Goal: Check status: Check status

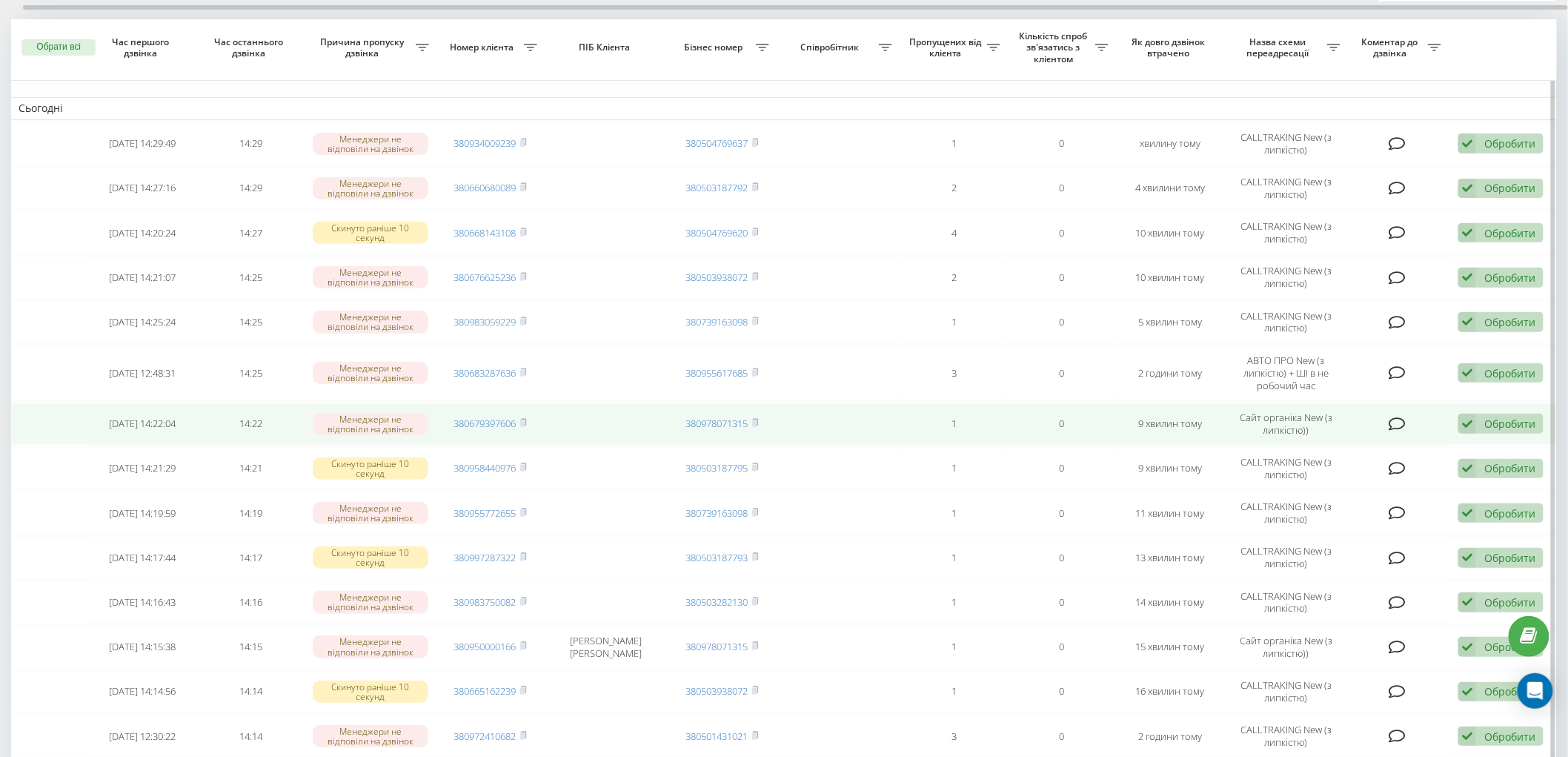
scroll to position [384, 0]
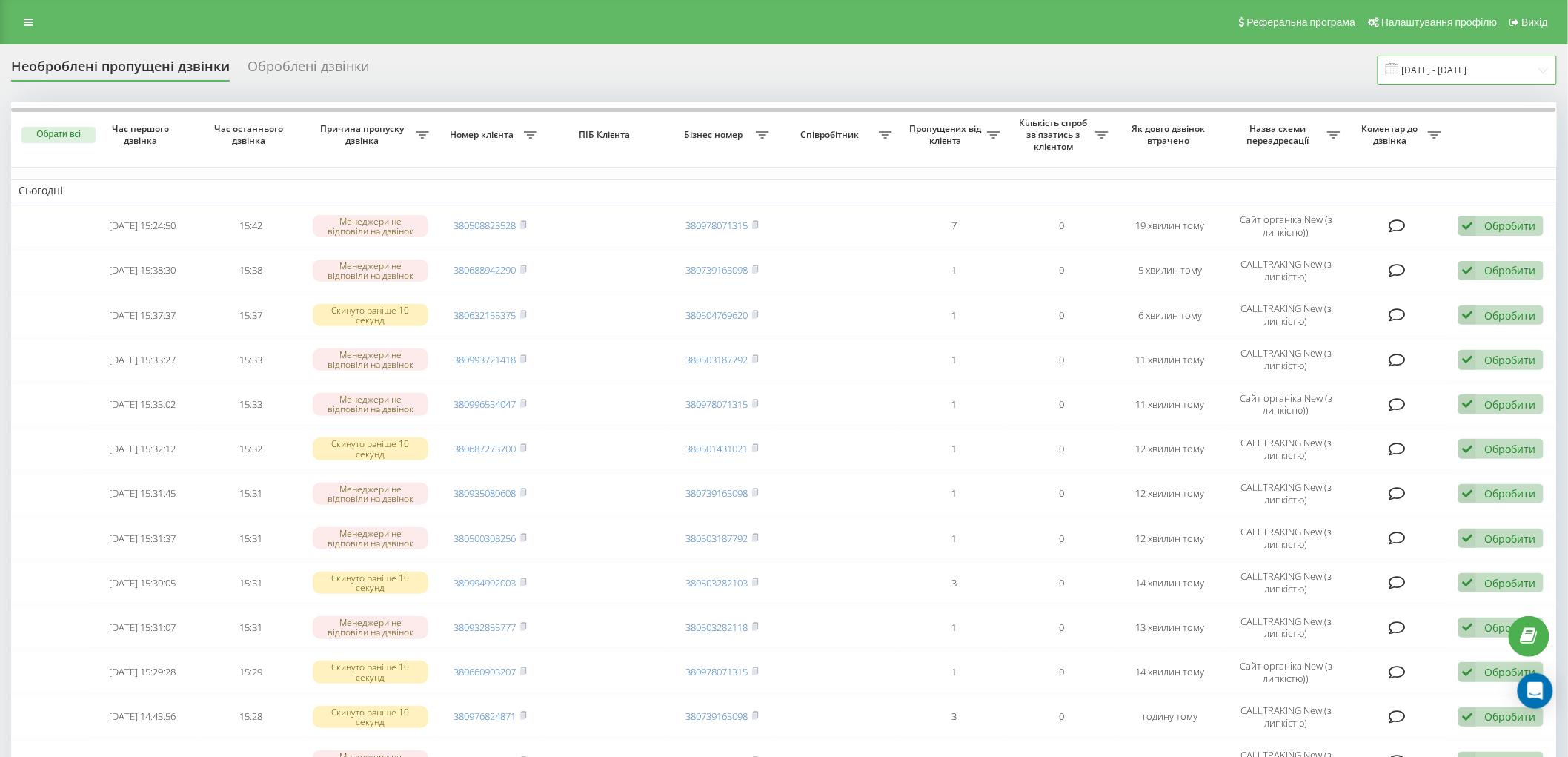
click at [1455, 72] on input "22.08.2025 - 22.09.2025" at bounding box center [1467, 70] width 179 height 29
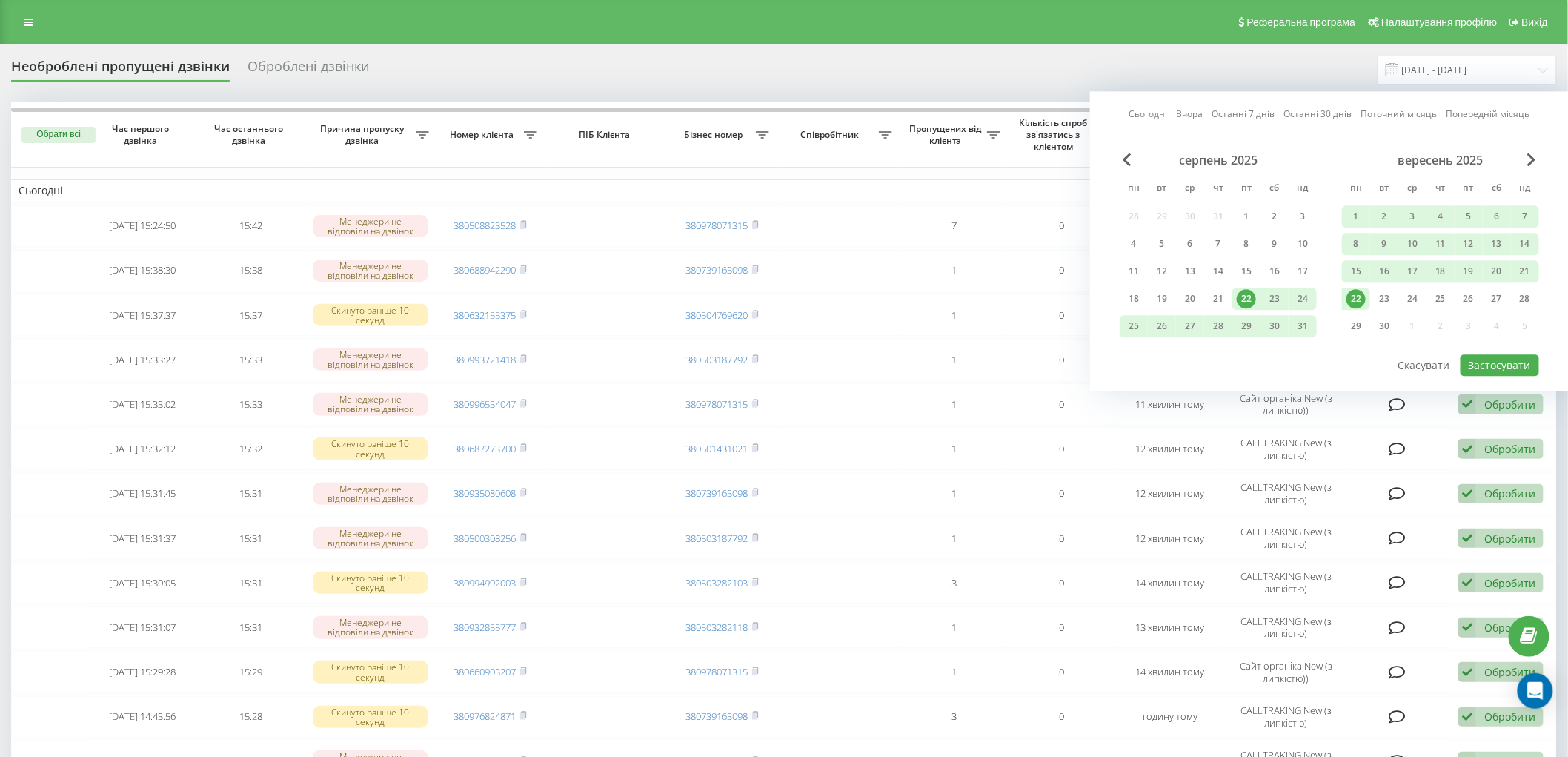
click at [1353, 300] on div "22" at bounding box center [1356, 298] width 19 height 19
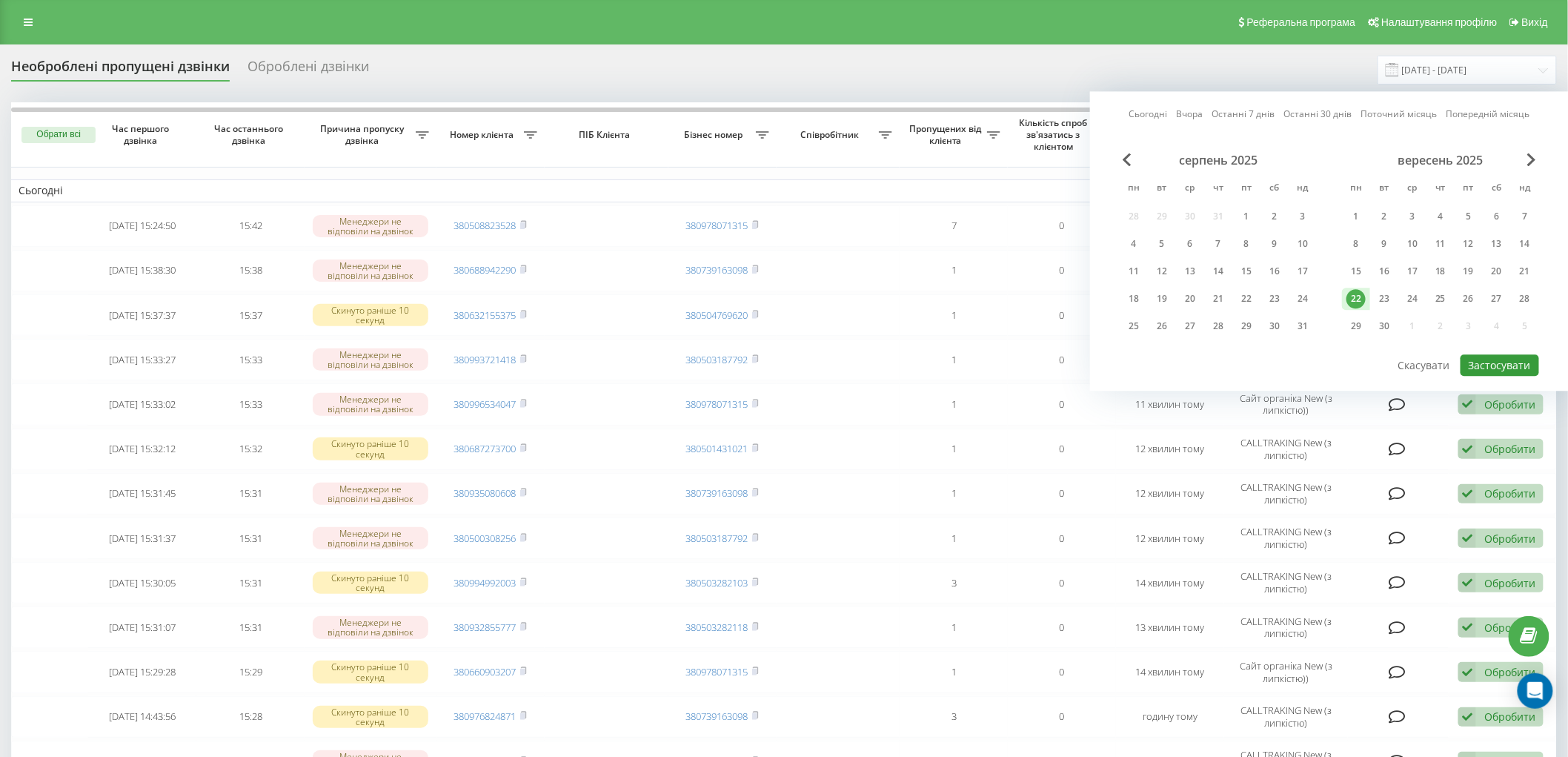
click at [1509, 364] on button "Застосувати" at bounding box center [1500, 366] width 78 height 22
type input "[DATE] - [DATE]"
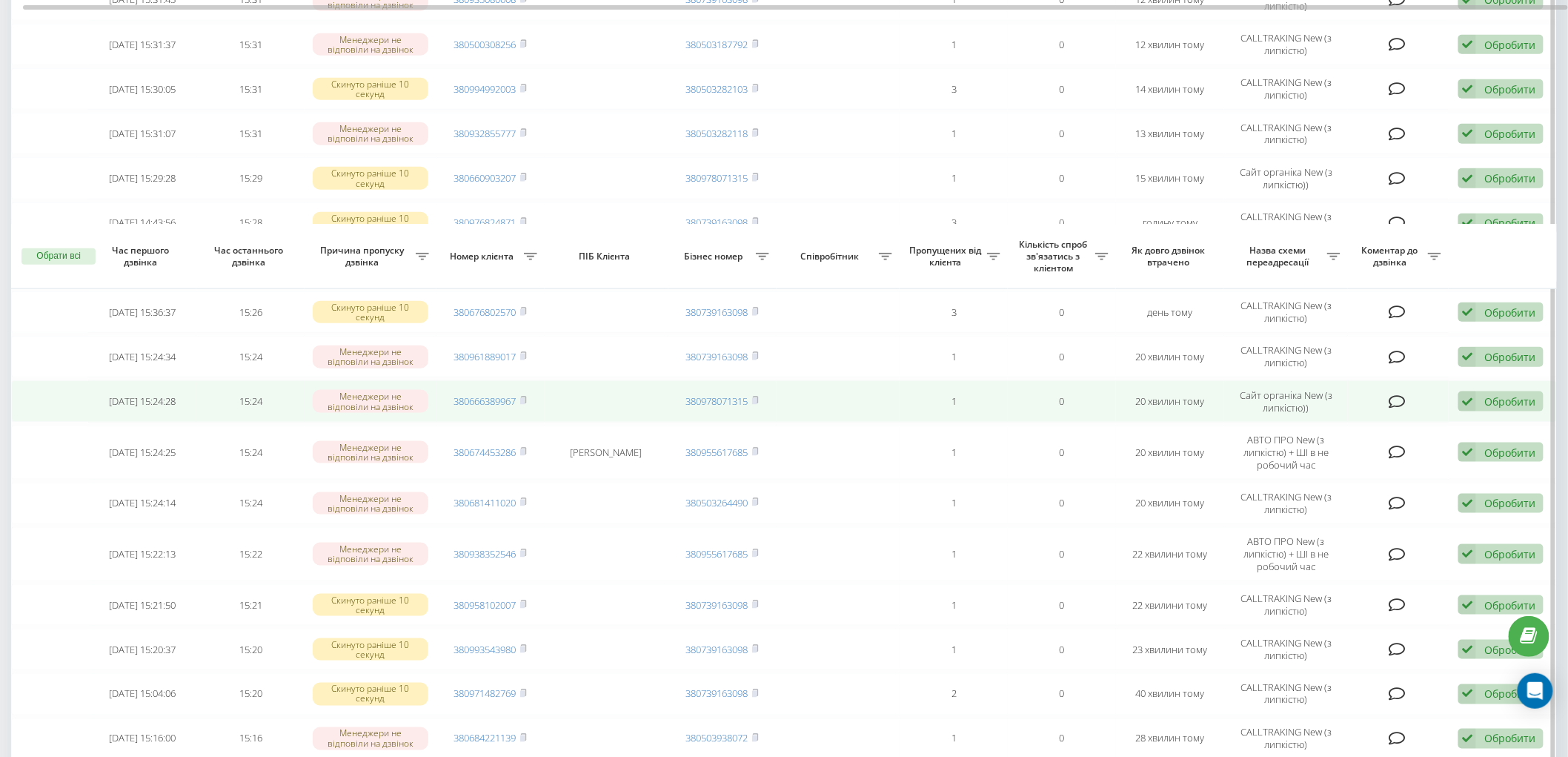
scroll to position [812, 0]
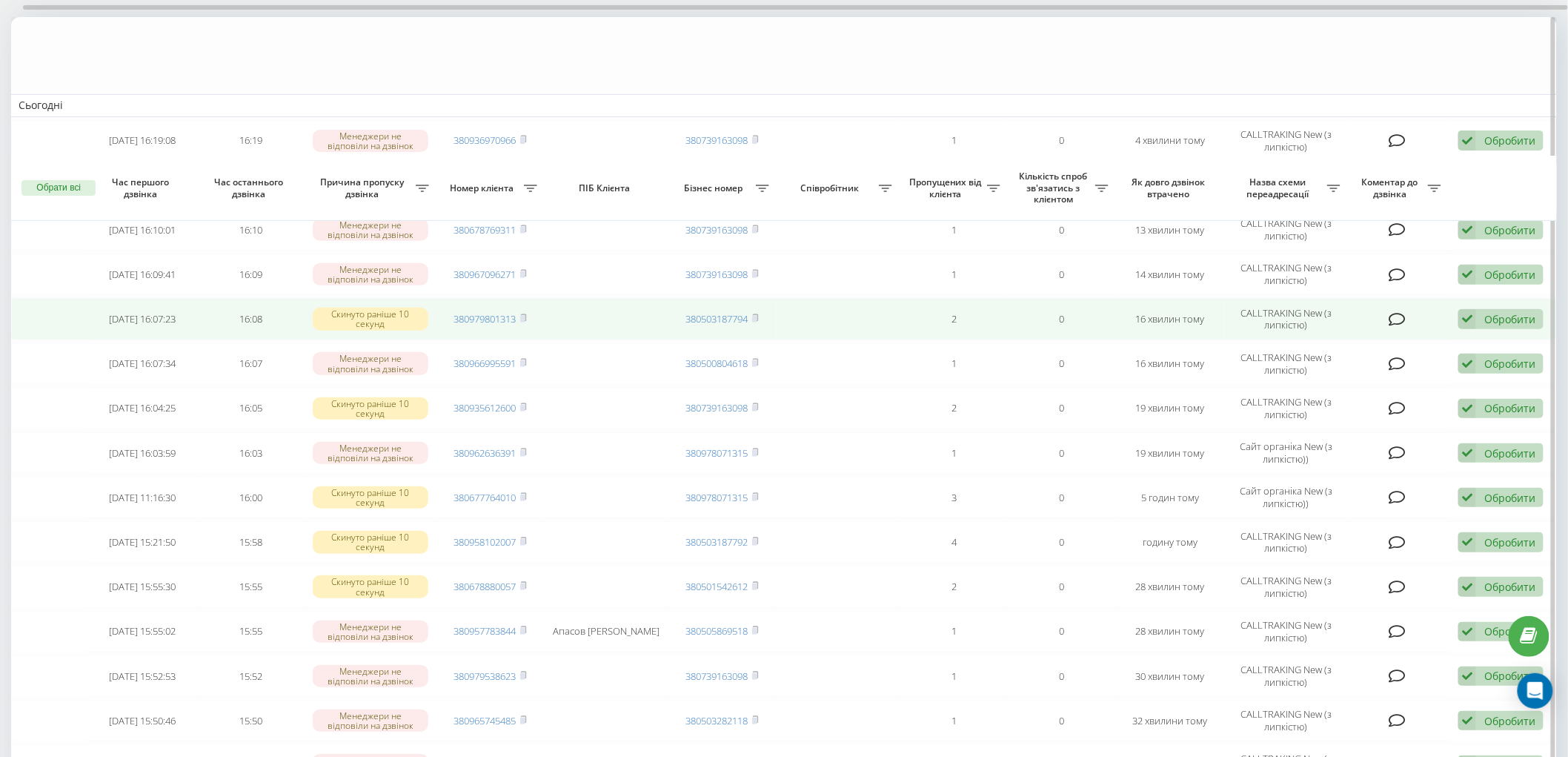
scroll to position [247, 0]
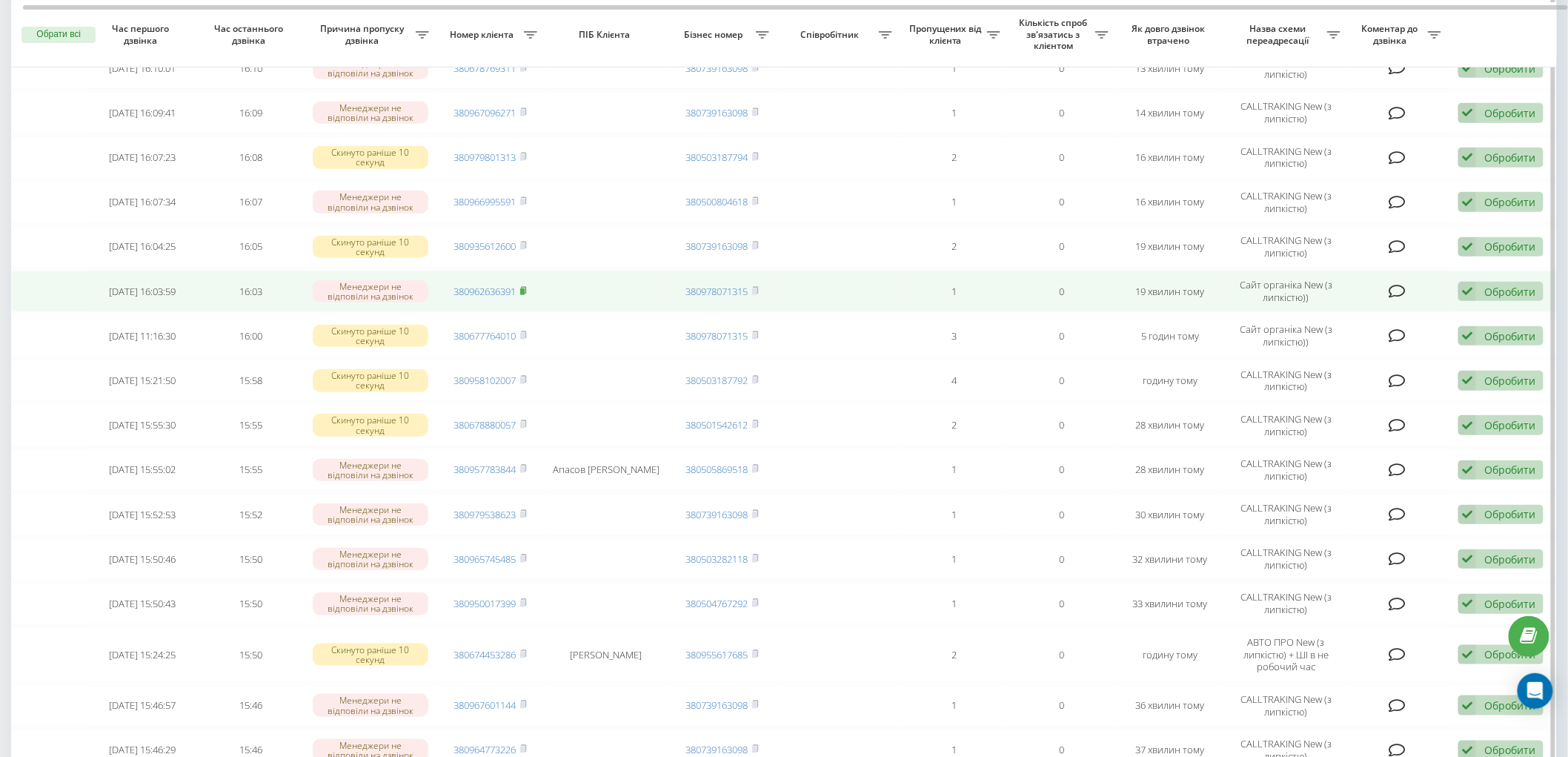
click at [525, 290] on rect at bounding box center [522, 292] width 4 height 7
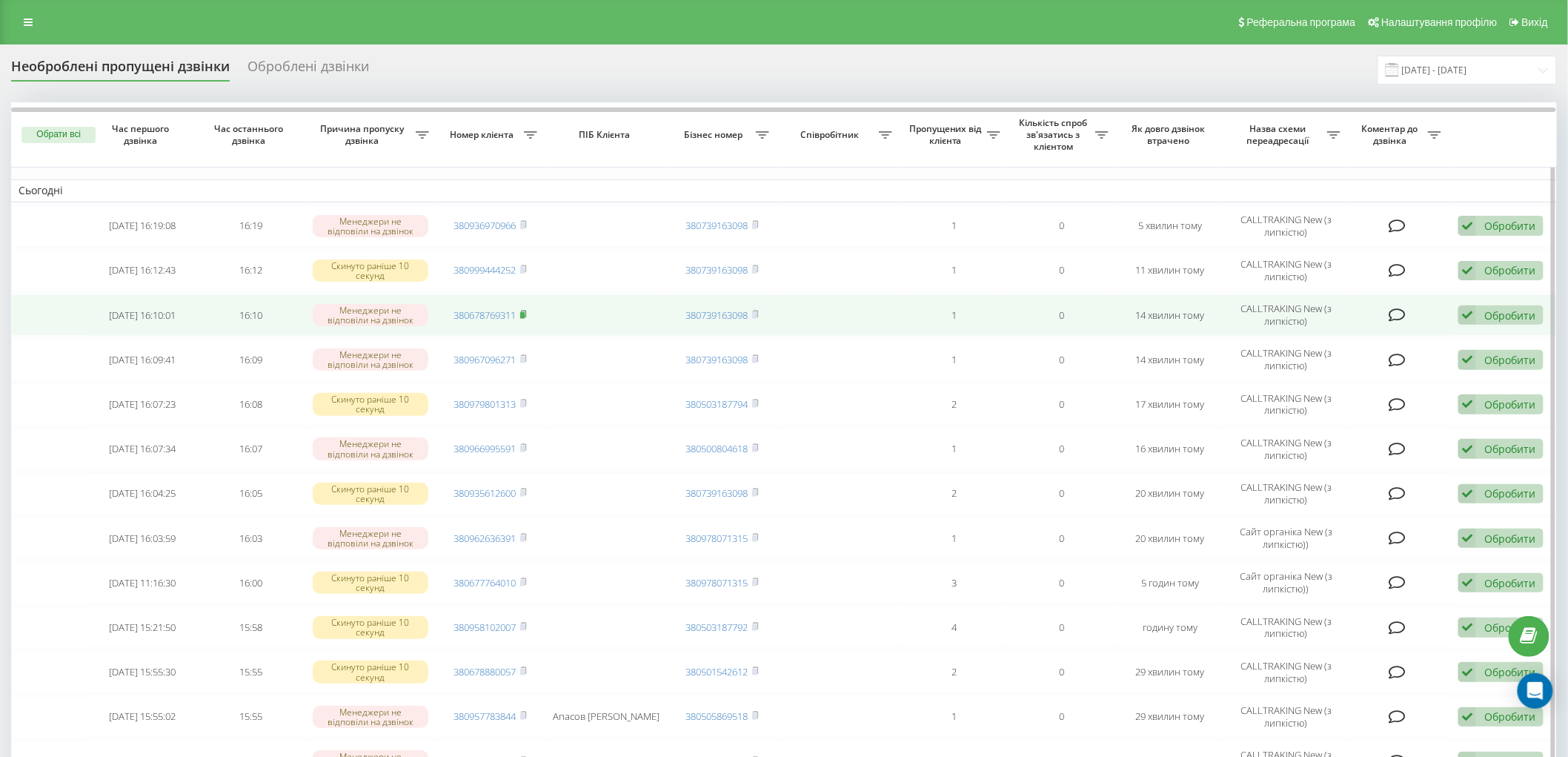
click at [525, 312] on rect at bounding box center [522, 315] width 4 height 7
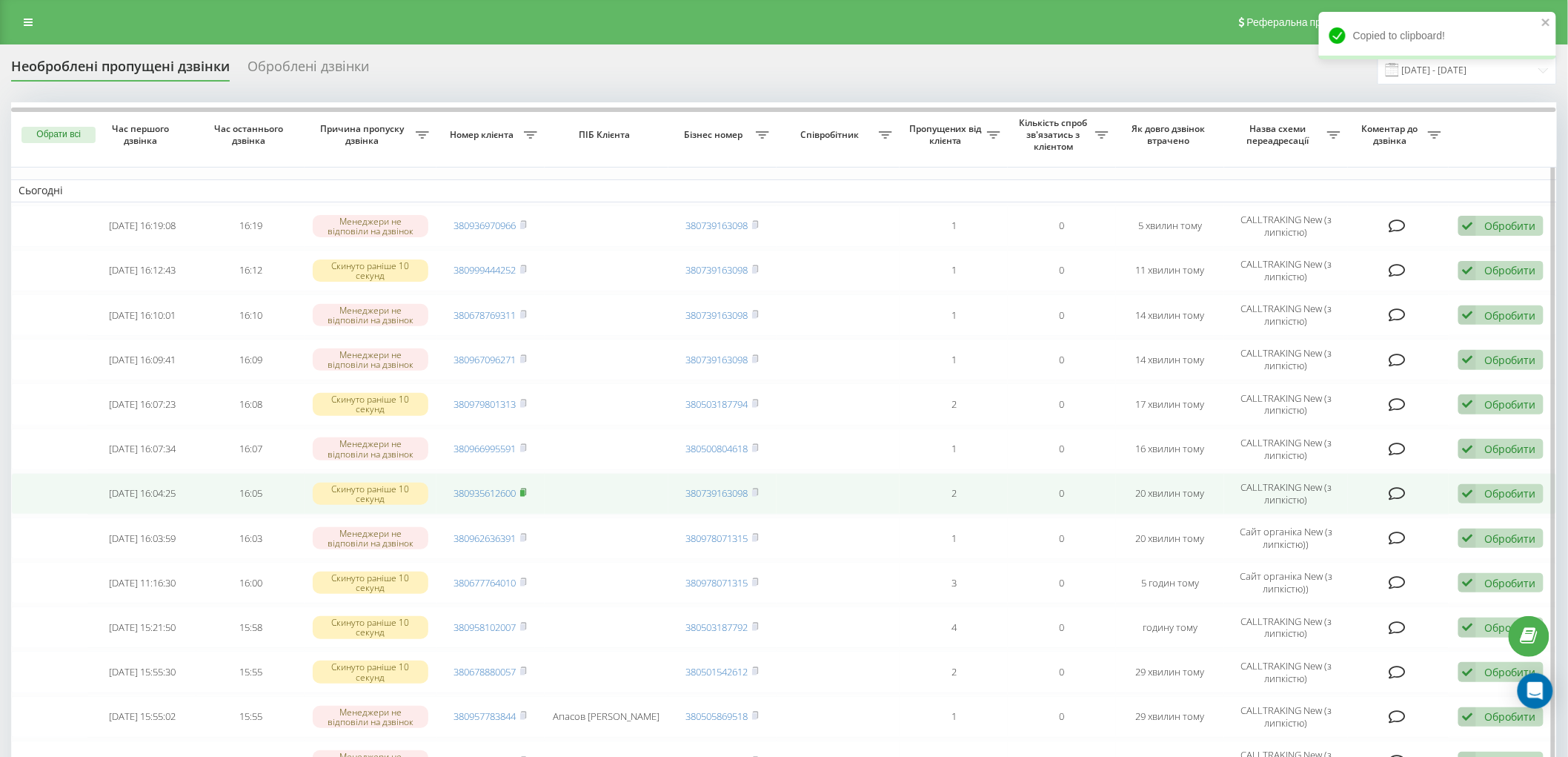
click at [522, 490] on rect at bounding box center [522, 493] width 4 height 7
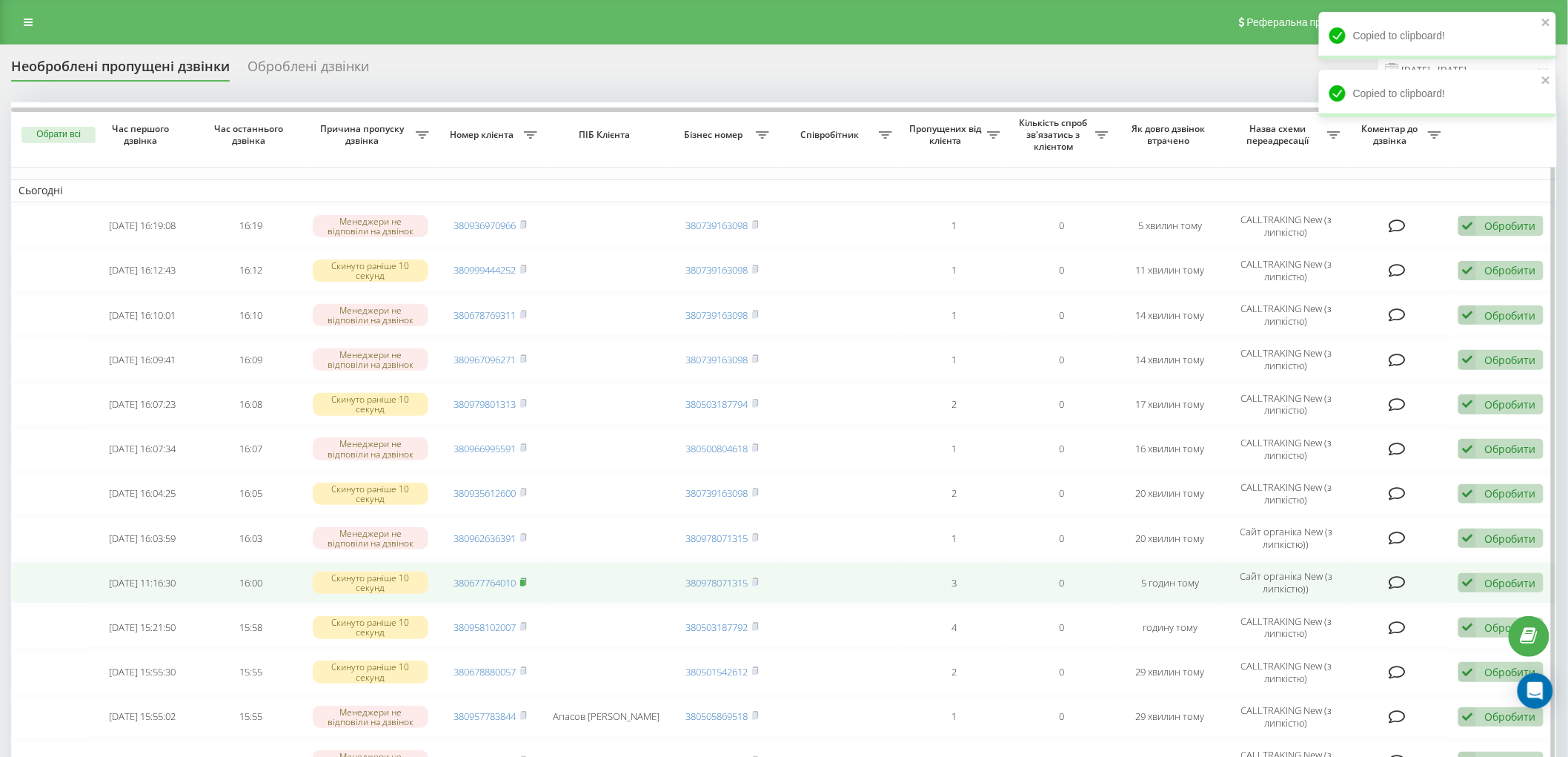
click at [527, 578] on icon at bounding box center [524, 582] width 7 height 9
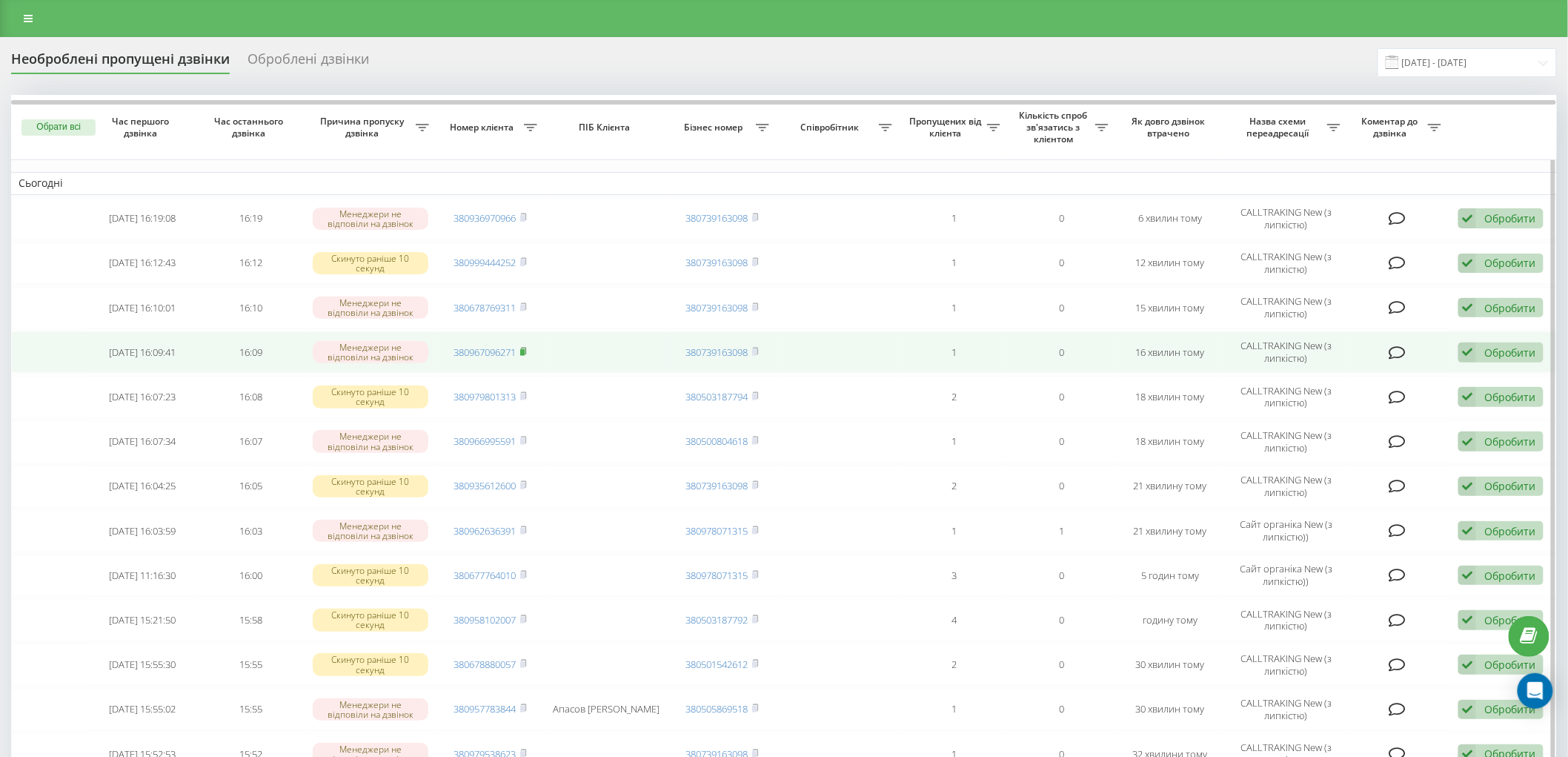
click at [527, 348] on icon at bounding box center [523, 351] width 5 height 7
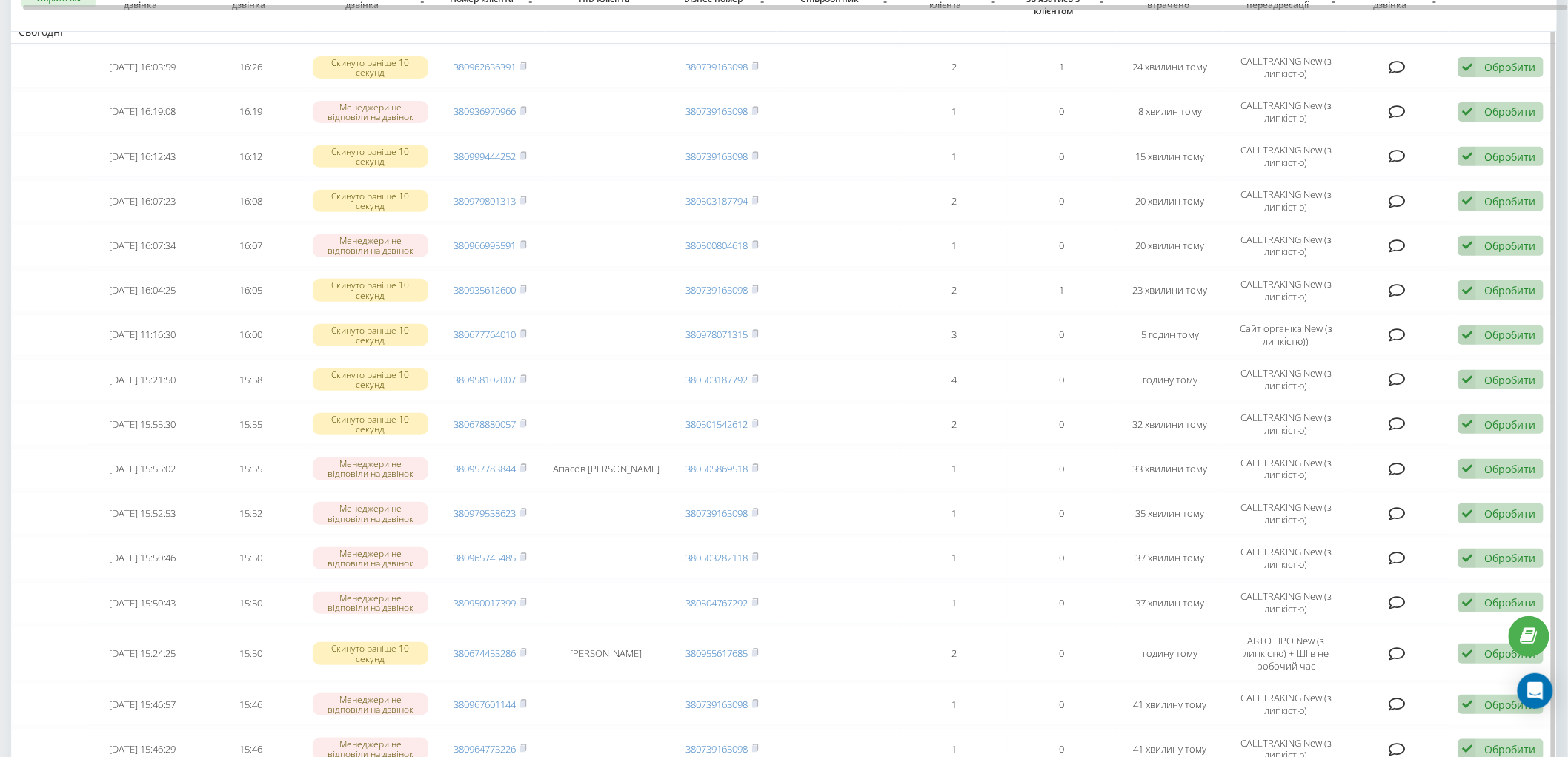
scroll to position [164, 0]
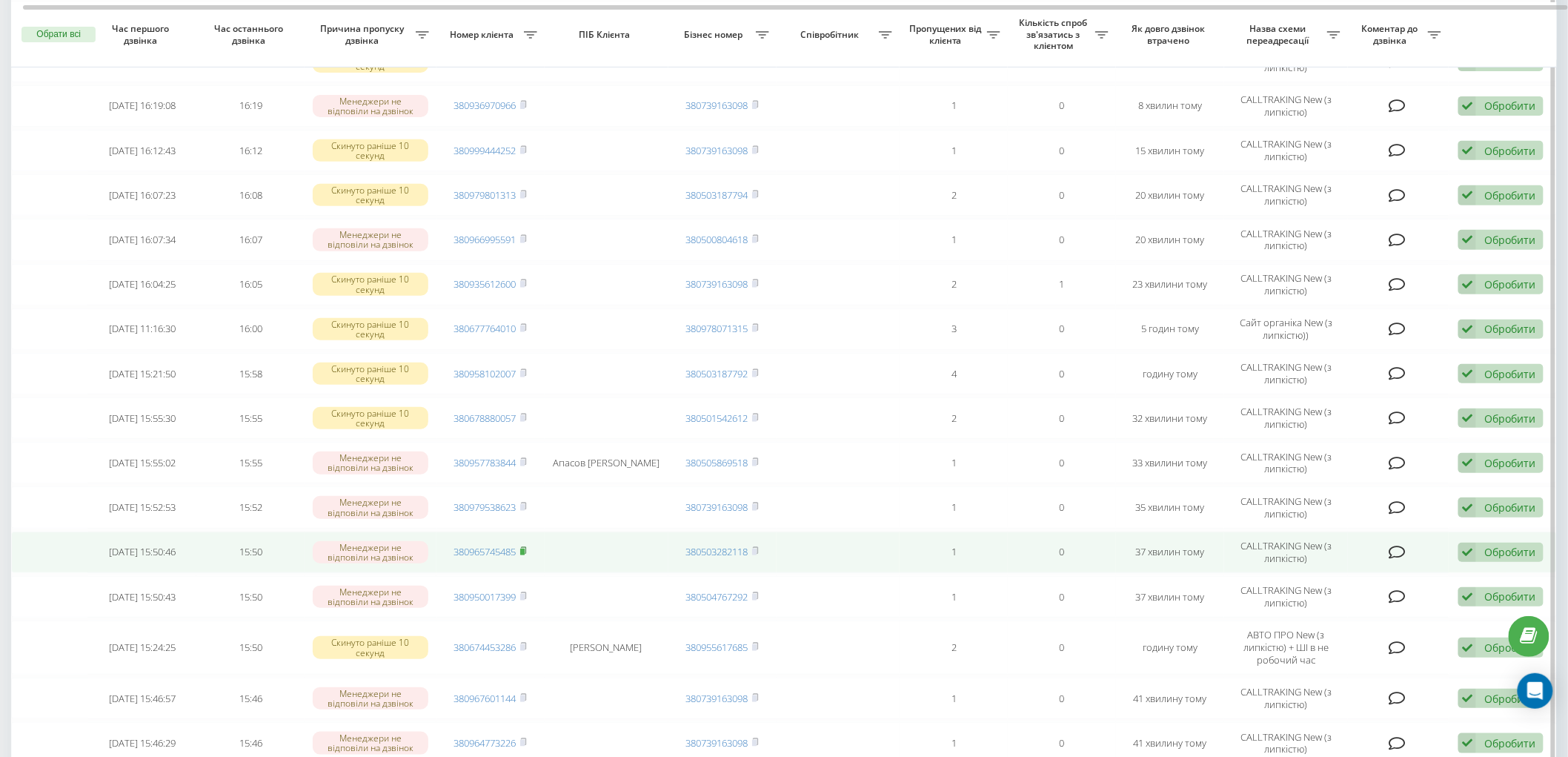
click at [525, 548] on rect at bounding box center [522, 552] width 4 height 7
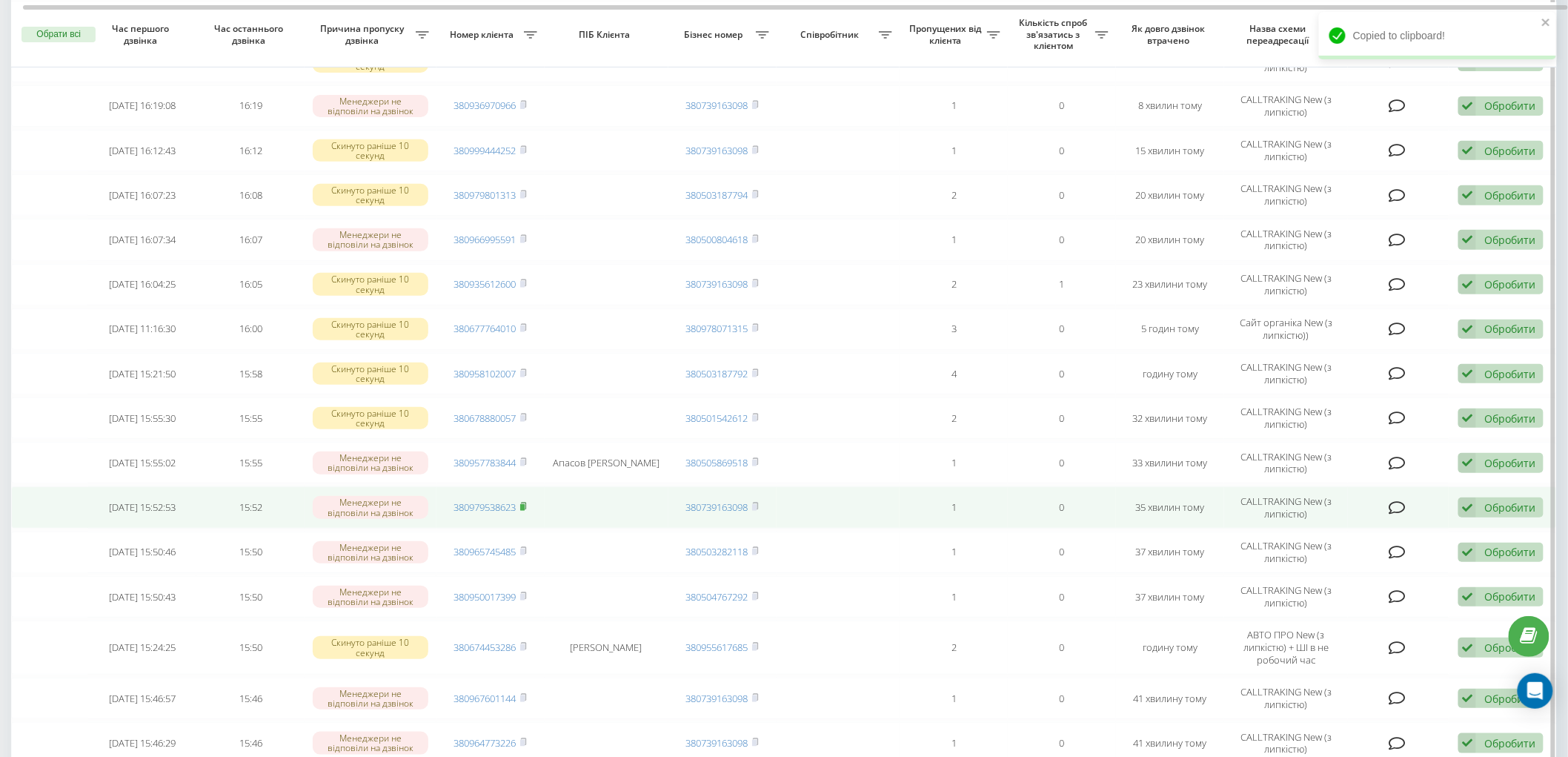
click at [525, 504] on rect at bounding box center [522, 507] width 4 height 7
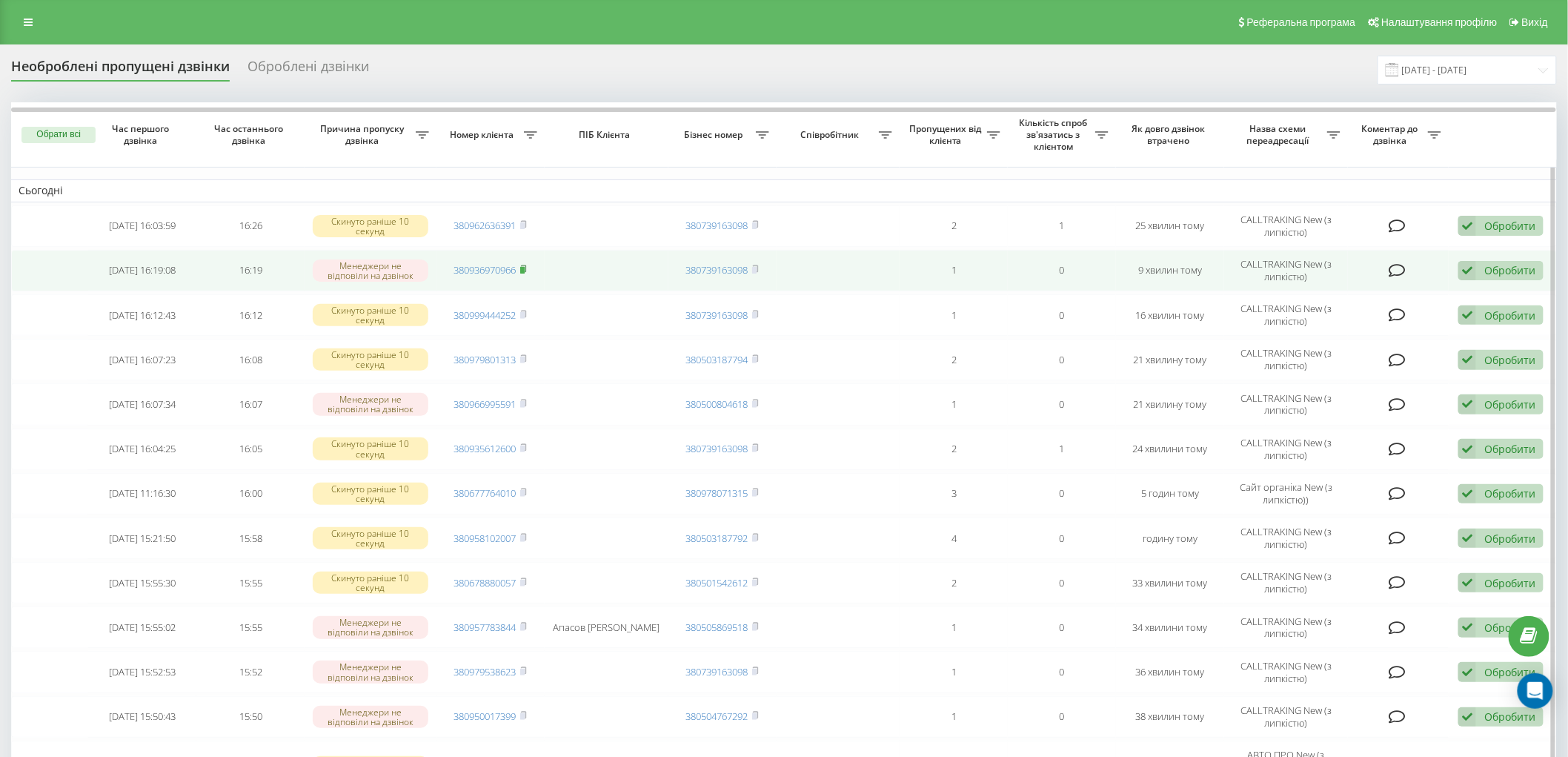
click at [525, 269] on rect at bounding box center [522, 270] width 4 height 7
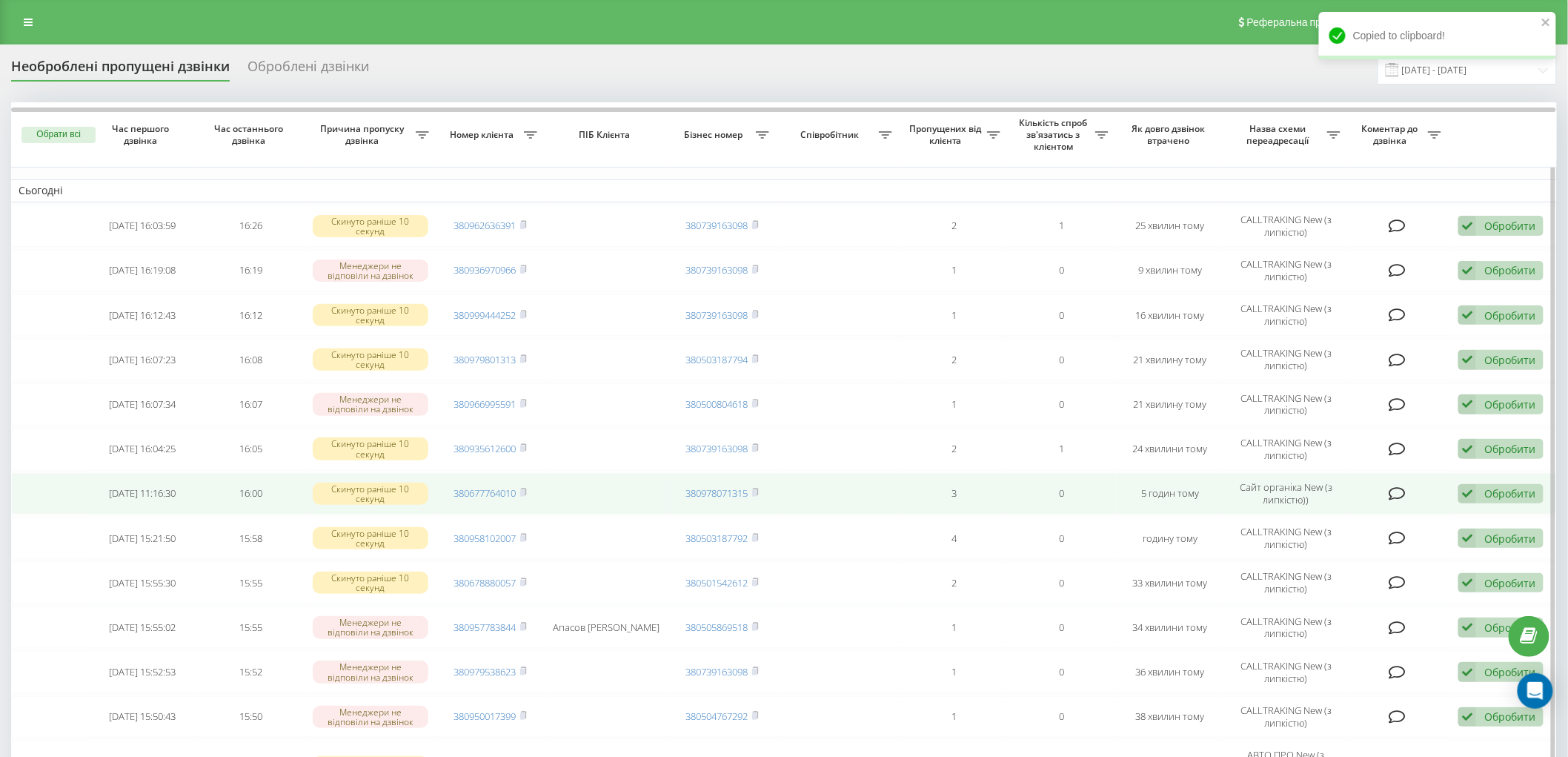
scroll to position [164, 0]
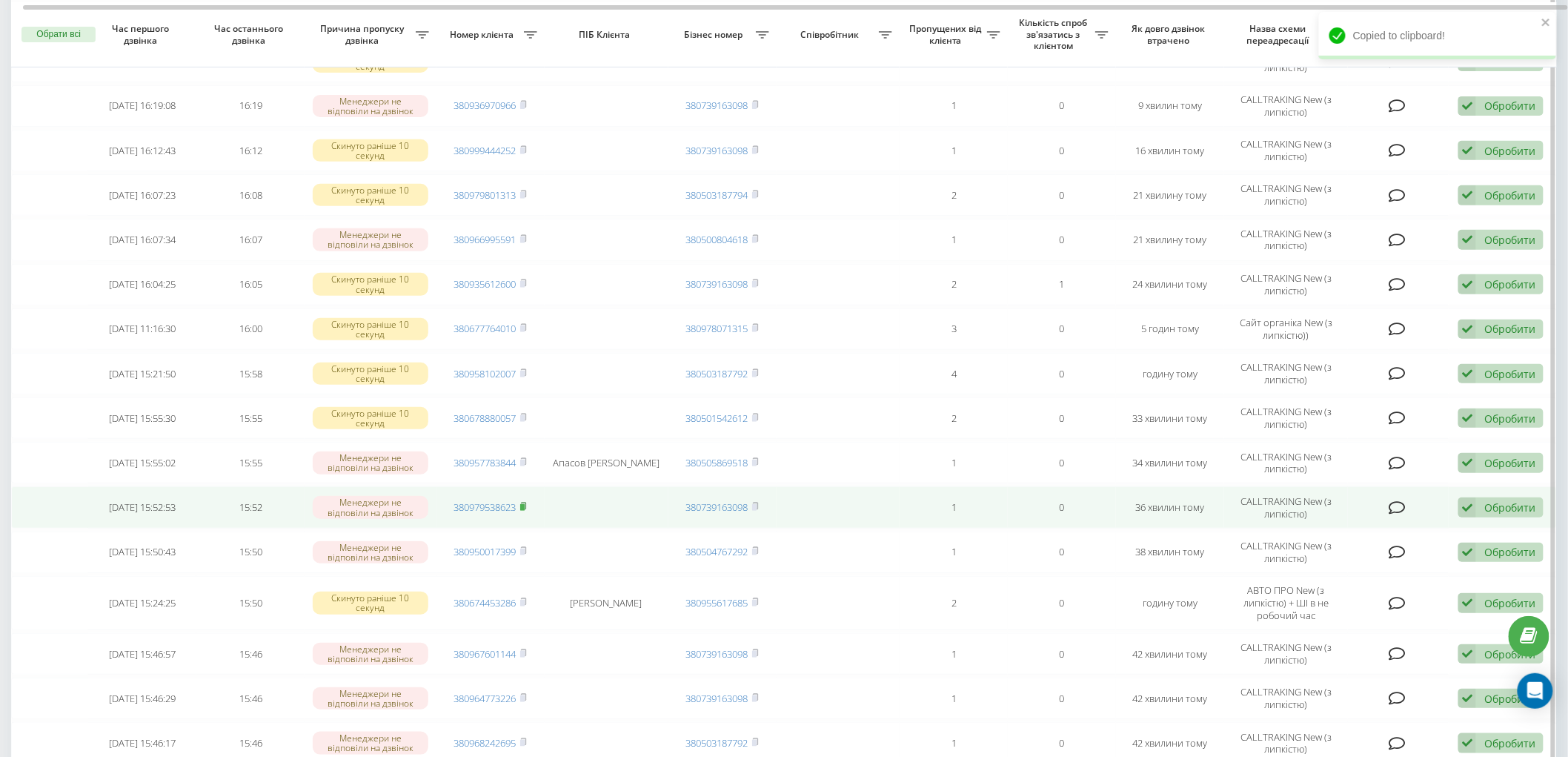
click at [522, 507] on span at bounding box center [524, 507] width 7 height 13
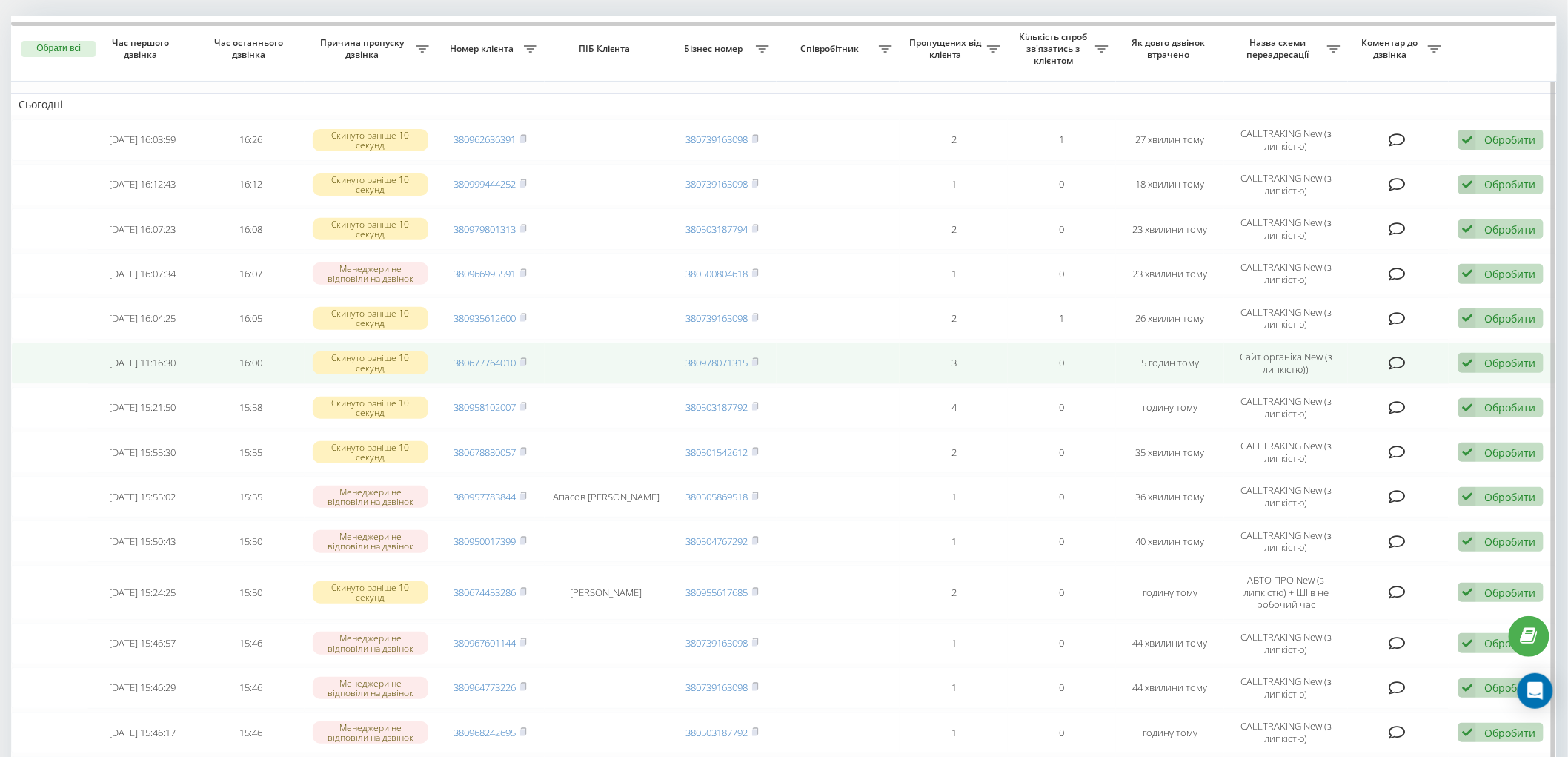
scroll to position [247, 0]
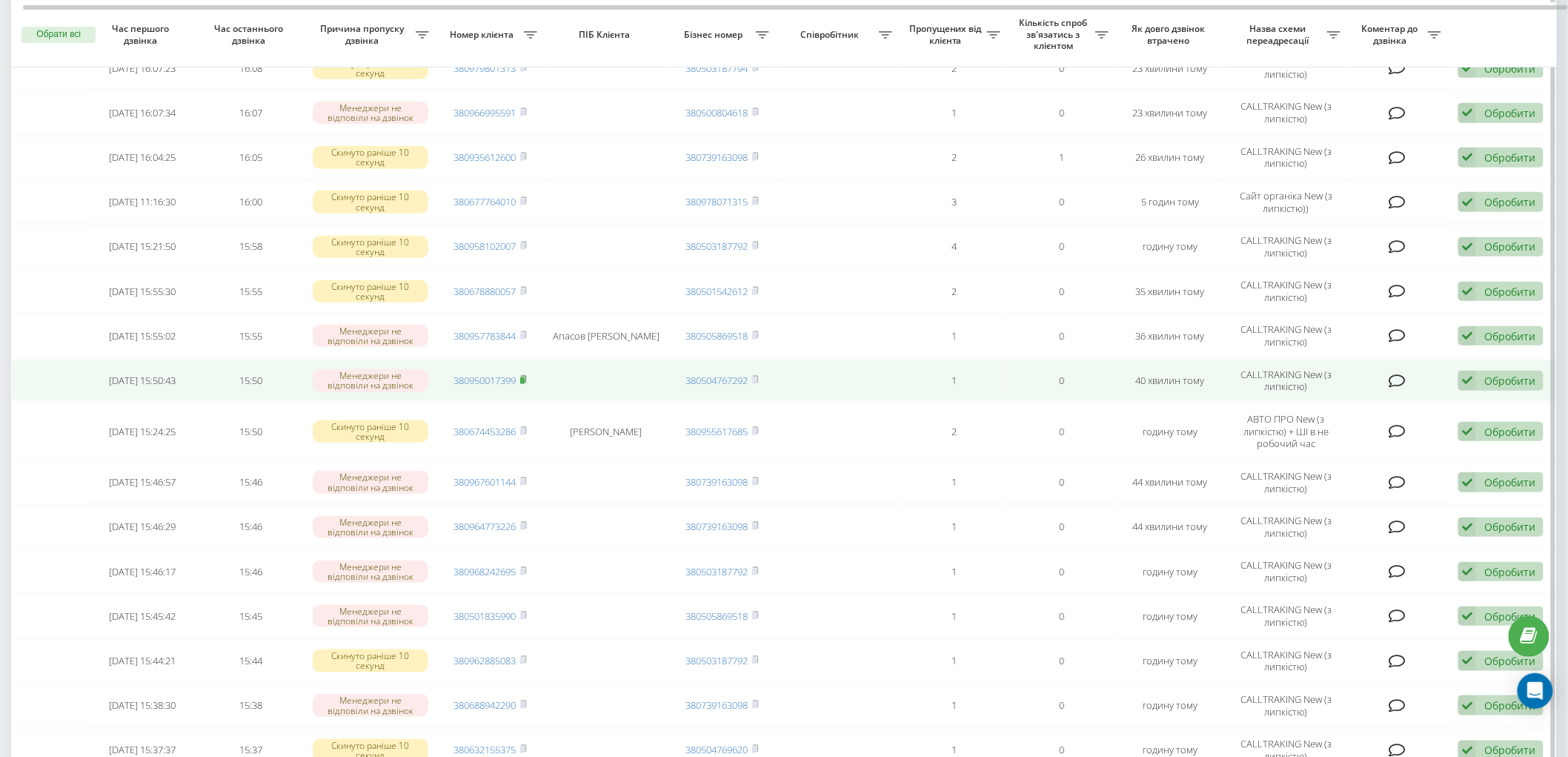
click at [525, 377] on rect at bounding box center [522, 381] width 4 height 7
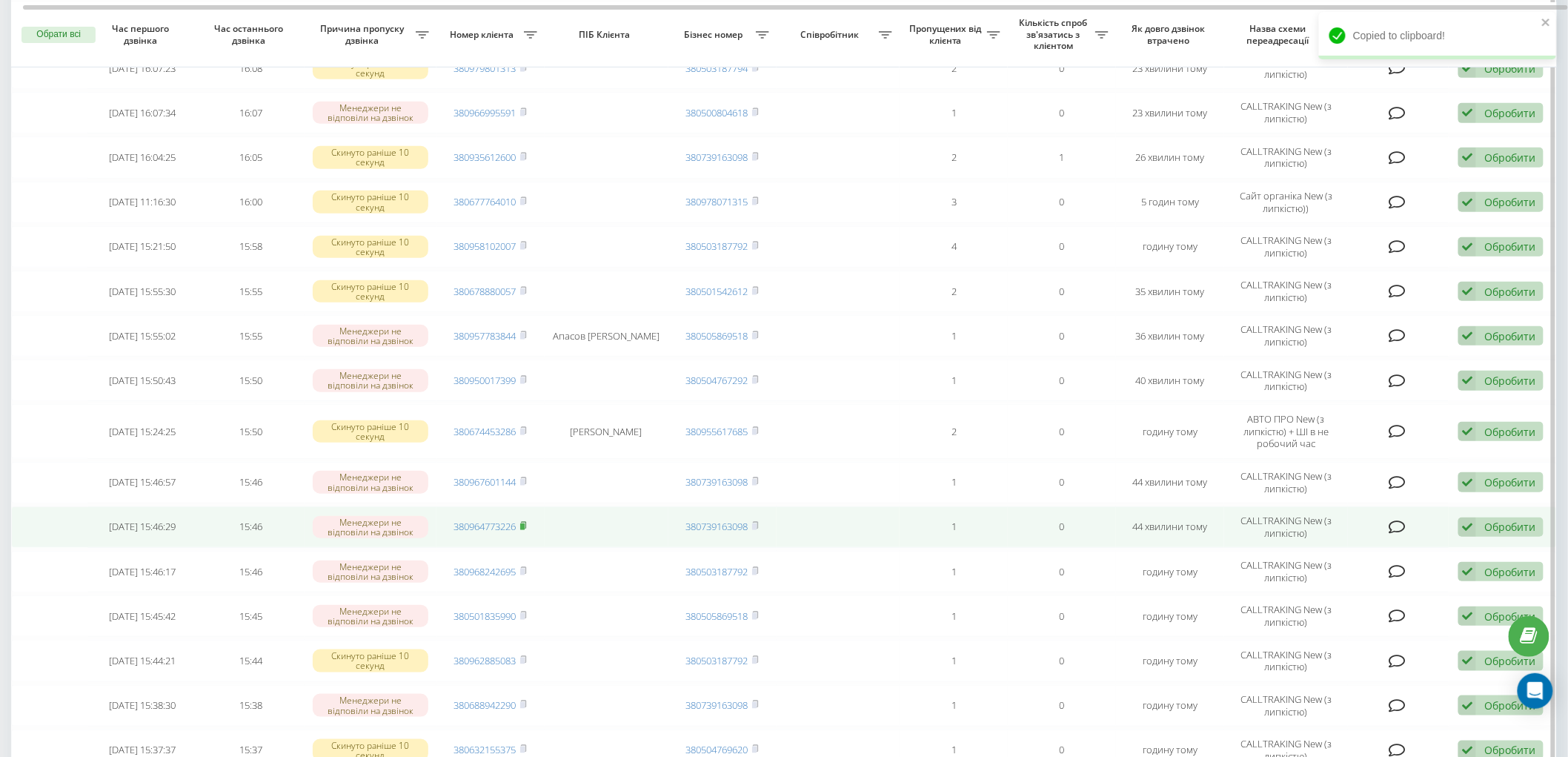
click at [522, 523] on rect at bounding box center [522, 527] width 4 height 7
